Goal: Contribute content

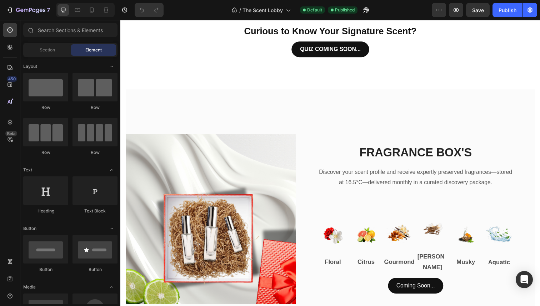
scroll to position [504, 0]
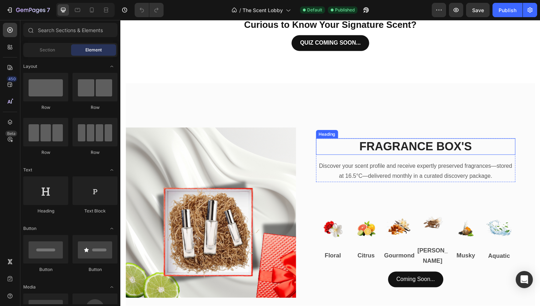
click at [476, 141] on h2 "FRAGRANCE BOX'S" at bounding box center [422, 149] width 204 height 17
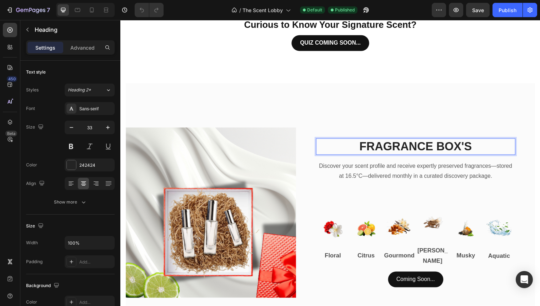
click at [479, 145] on h2 "FRAGRANCE BOX'S" at bounding box center [422, 149] width 204 height 17
click at [479, 145] on p "FRAGRANCE BOX'S" at bounding box center [421, 149] width 202 height 15
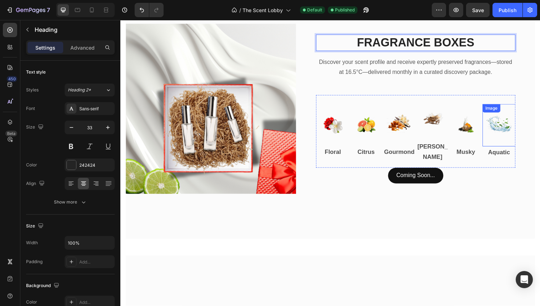
scroll to position [613, 0]
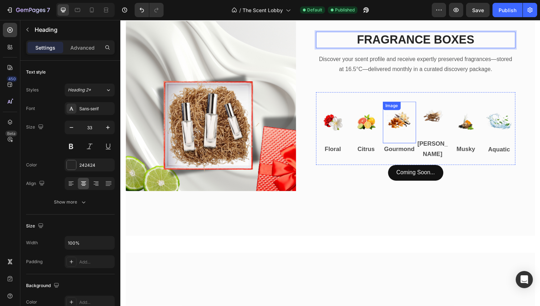
click at [410, 147] on p "Gourmond" at bounding box center [405, 152] width 32 height 11
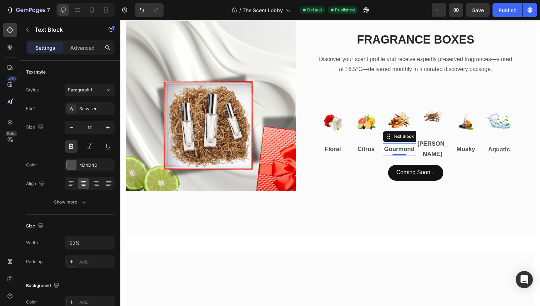
click at [415, 148] on p "Gourmond" at bounding box center [405, 152] width 32 height 11
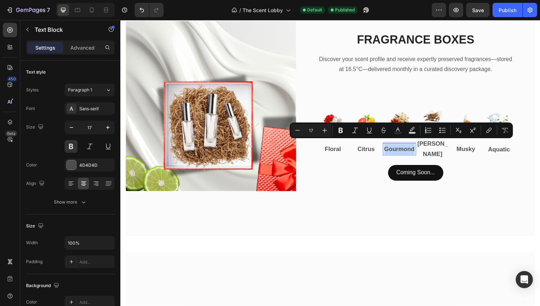
click at [413, 147] on p "Gourmond" at bounding box center [405, 152] width 32 height 11
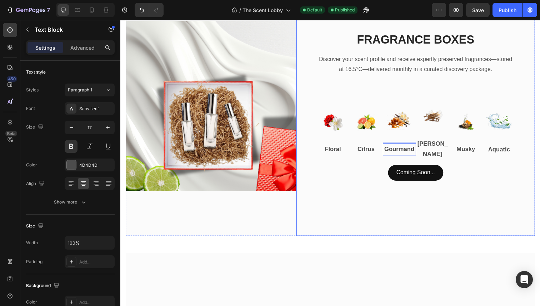
click at [436, 226] on div "FRAGRANCE BOXES Heading Discover your scent profile and receive expertly preser…" at bounding box center [422, 108] width 244 height 265
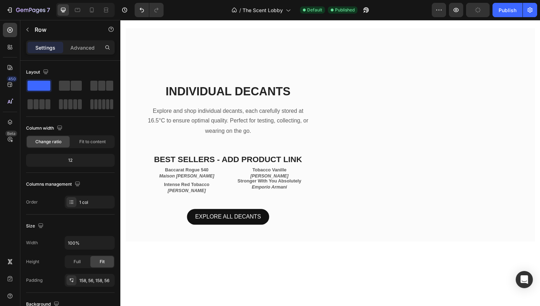
scroll to position [850, 0]
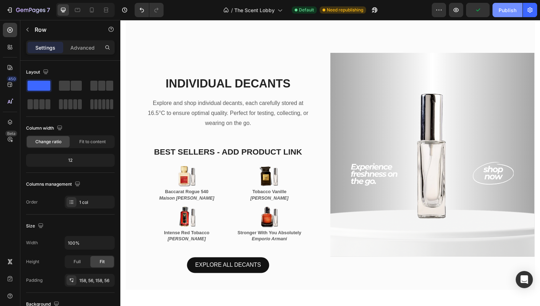
click at [501, 12] on div "Publish" at bounding box center [507, 9] width 18 height 7
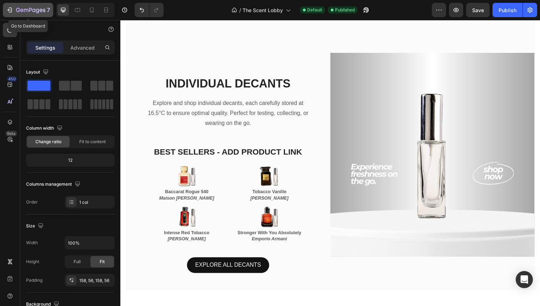
click at [17, 7] on div "7" at bounding box center [33, 10] width 34 height 9
